Goal: Transaction & Acquisition: Book appointment/travel/reservation

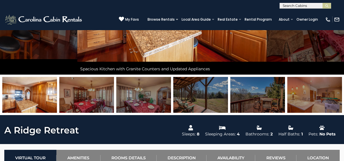
scroll to position [107, 0]
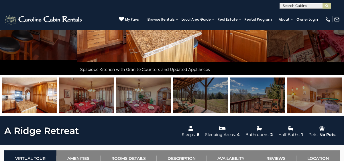
click at [190, 94] on img at bounding box center [200, 95] width 55 height 36
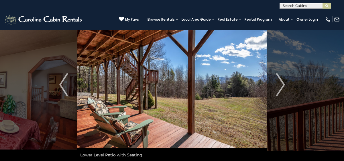
scroll to position [20, 0]
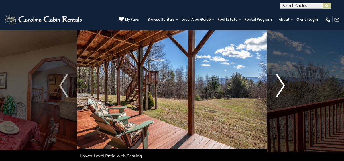
click at [282, 86] on img "Next" at bounding box center [280, 85] width 9 height 23
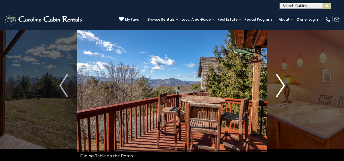
click at [282, 80] on img "Next" at bounding box center [280, 85] width 9 height 23
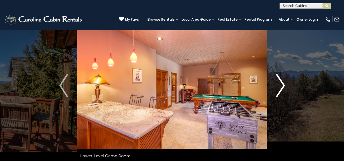
click at [282, 80] on img "Next" at bounding box center [280, 85] width 9 height 23
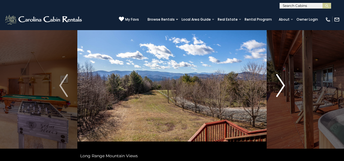
click at [282, 80] on img "Next" at bounding box center [280, 85] width 9 height 23
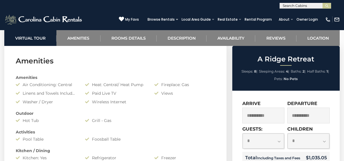
scroll to position [408, 0]
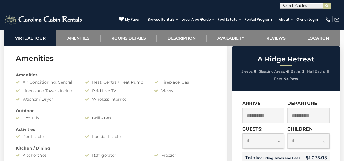
click at [276, 117] on input "**********" at bounding box center [263, 115] width 42 height 16
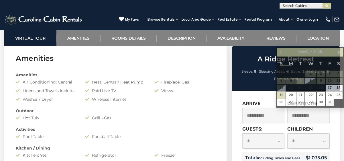
click at [184, 131] on div "Activities" at bounding box center [115, 129] width 208 height 6
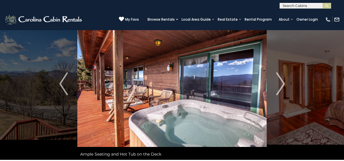
scroll to position [26, 0]
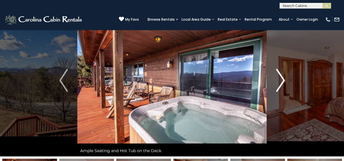
click at [291, 73] on button "Next" at bounding box center [281, 80] width 28 height 152
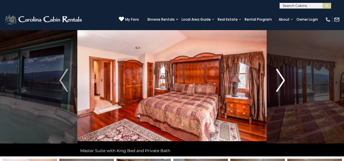
click at [291, 73] on button "Next" at bounding box center [281, 80] width 28 height 152
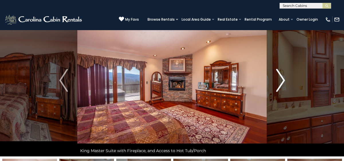
click at [291, 73] on button "Next" at bounding box center [281, 80] width 28 height 152
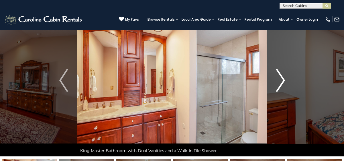
click at [291, 73] on button "Next" at bounding box center [281, 80] width 28 height 152
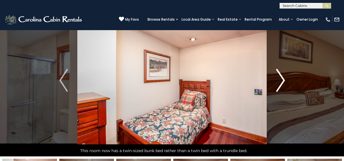
click at [291, 73] on button "Next" at bounding box center [281, 80] width 28 height 152
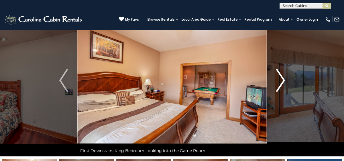
click at [291, 73] on button "Next" at bounding box center [281, 80] width 28 height 152
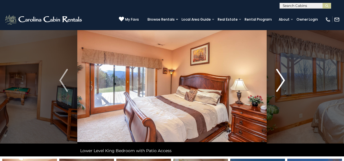
click at [291, 73] on button "Next" at bounding box center [281, 80] width 28 height 152
